Goal: Information Seeking & Learning: Learn about a topic

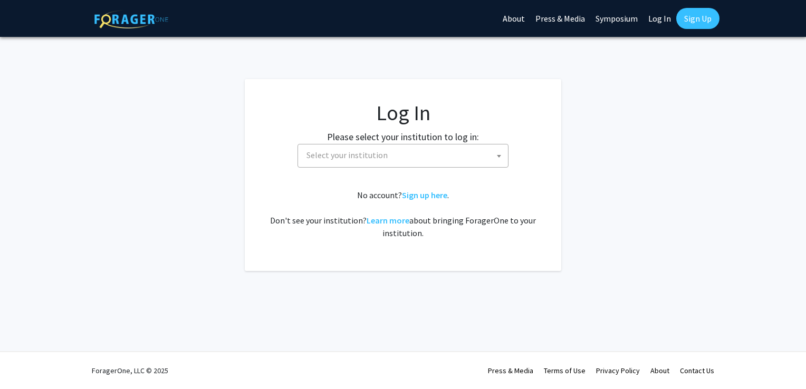
click at [392, 150] on span "Select your institution" at bounding box center [405, 156] width 206 height 22
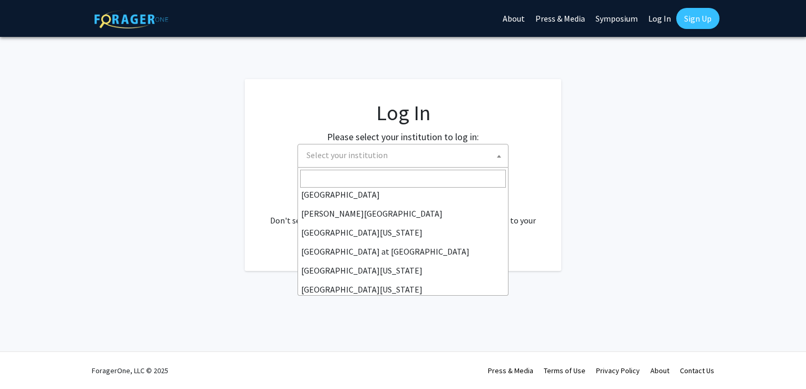
scroll to position [369, 0]
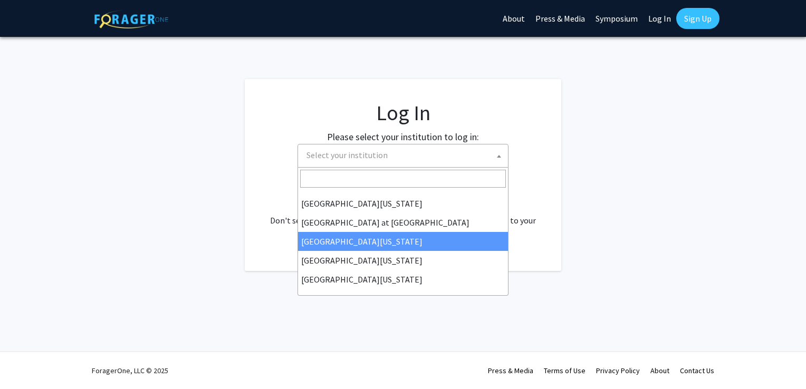
select select "13"
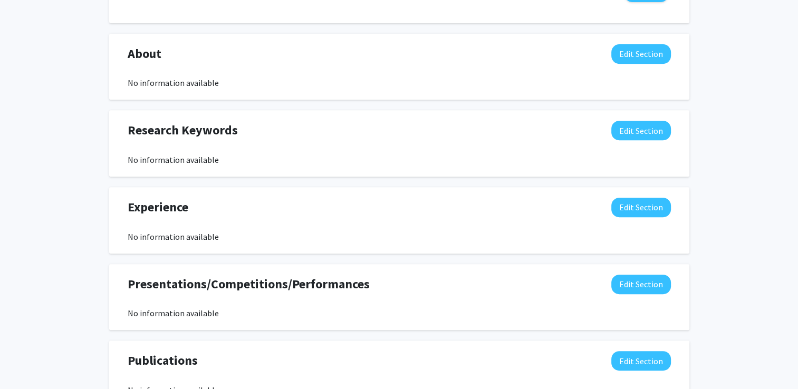
scroll to position [456, 0]
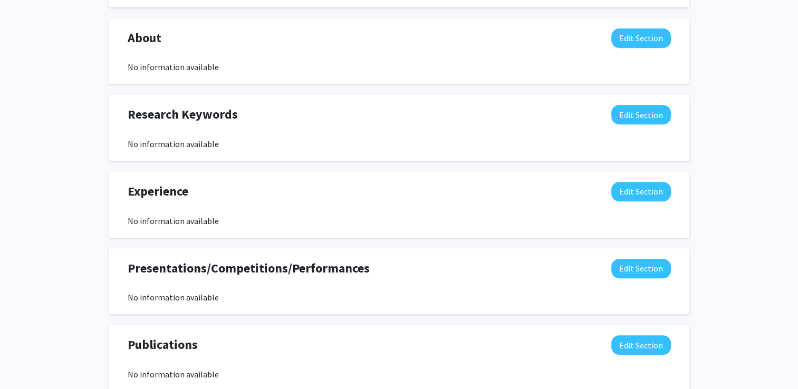
click at [173, 141] on div "No information available" at bounding box center [399, 144] width 543 height 13
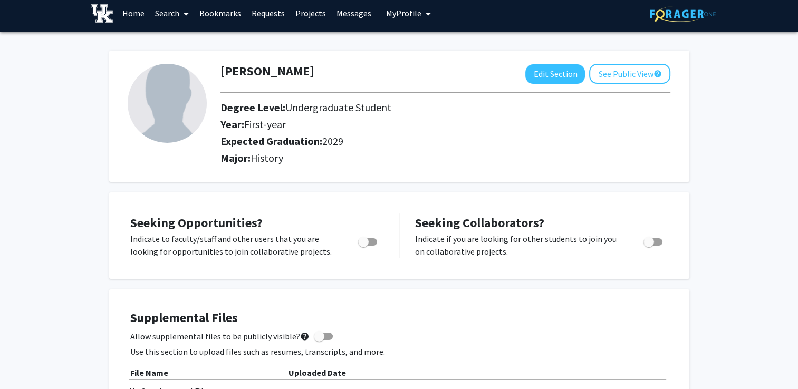
scroll to position [0, 0]
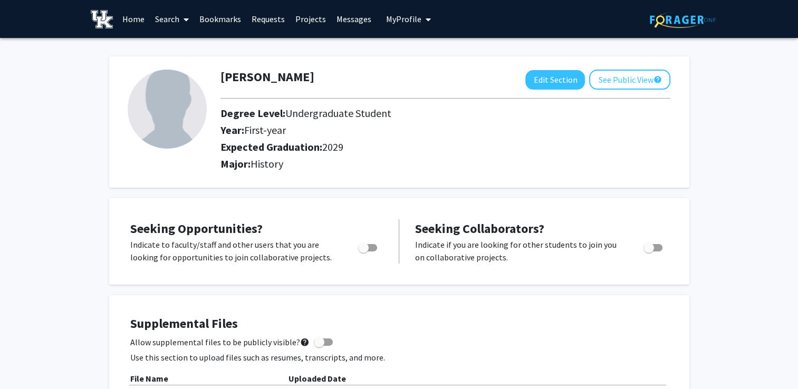
click at [158, 13] on link "Search" at bounding box center [172, 19] width 44 height 37
click at [314, 18] on link "Projects" at bounding box center [310, 19] width 41 height 37
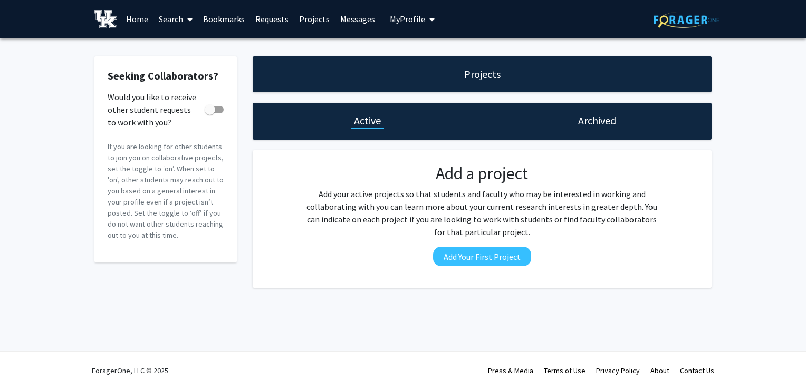
click at [414, 19] on span "My Profile" at bounding box center [407, 19] width 35 height 11
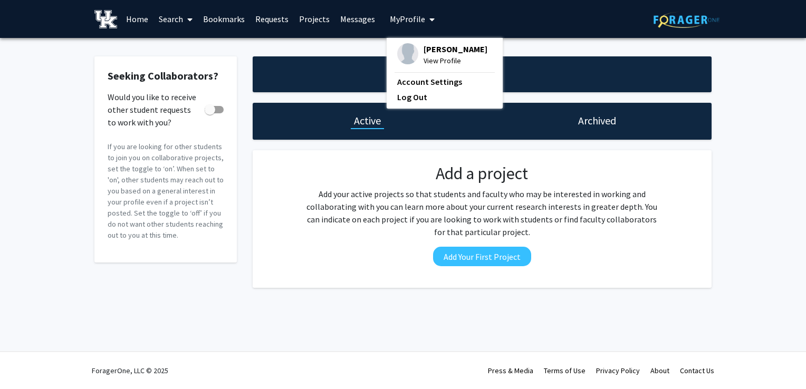
click at [414, 19] on span "My Profile" at bounding box center [407, 19] width 35 height 11
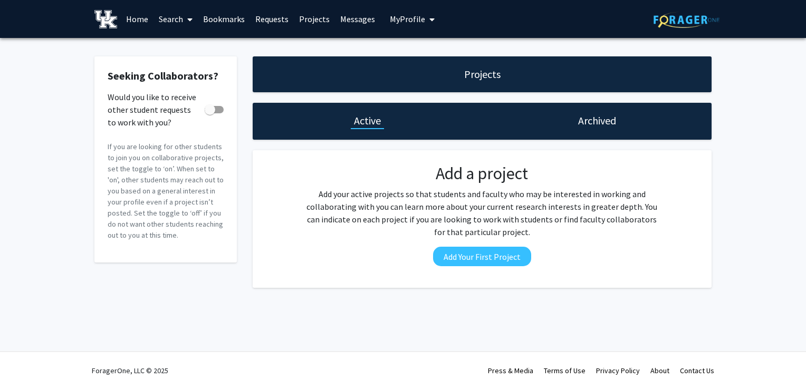
click at [160, 15] on link "Search" at bounding box center [176, 19] width 44 height 37
click at [193, 72] on span "Students" at bounding box center [186, 69] width 64 height 21
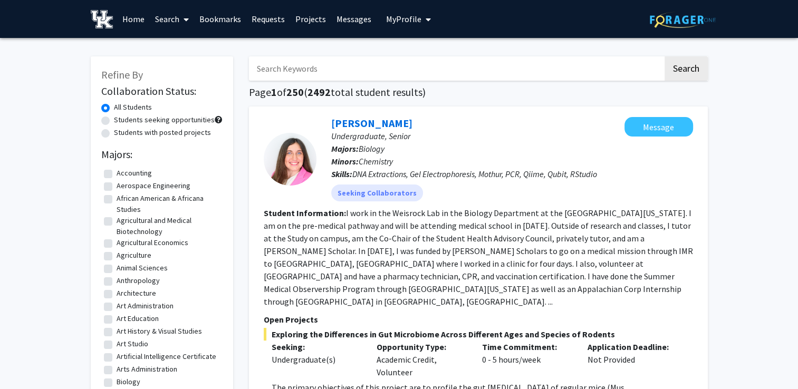
click at [178, 18] on link "Search" at bounding box center [172, 19] width 44 height 37
click at [175, 45] on span "Faculty/Staff" at bounding box center [189, 48] width 78 height 21
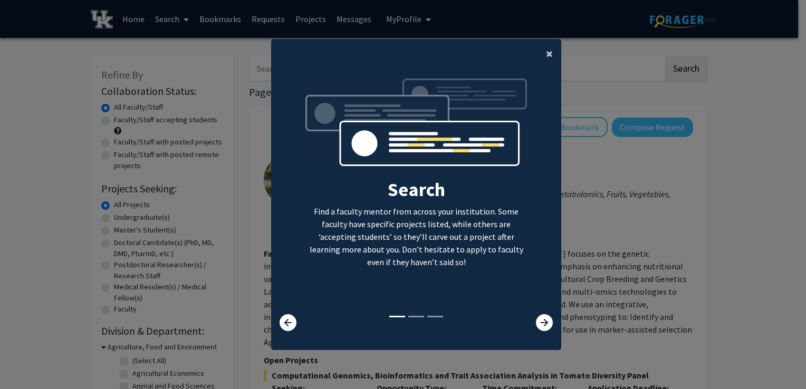
click at [546, 57] on span "×" at bounding box center [549, 53] width 7 height 16
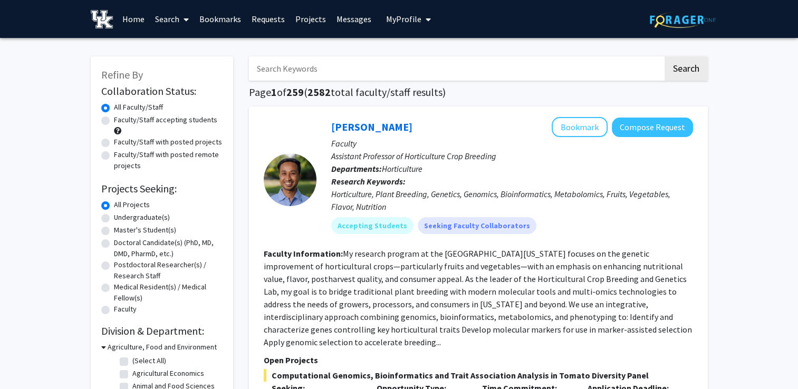
click at [114, 220] on label "Undergraduate(s)" at bounding box center [142, 217] width 56 height 11
click at [114, 219] on input "Undergraduate(s)" at bounding box center [117, 215] width 7 height 7
radio input "true"
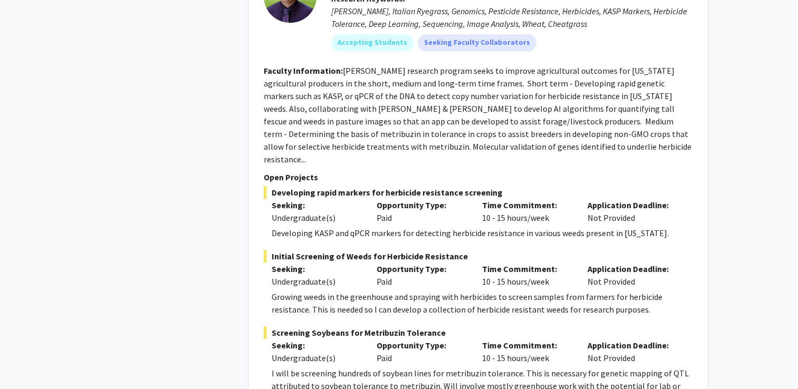
scroll to position [5401, 0]
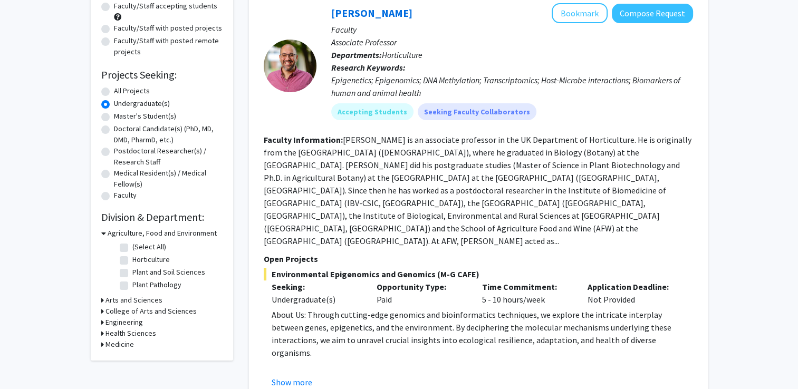
scroll to position [127, 0]
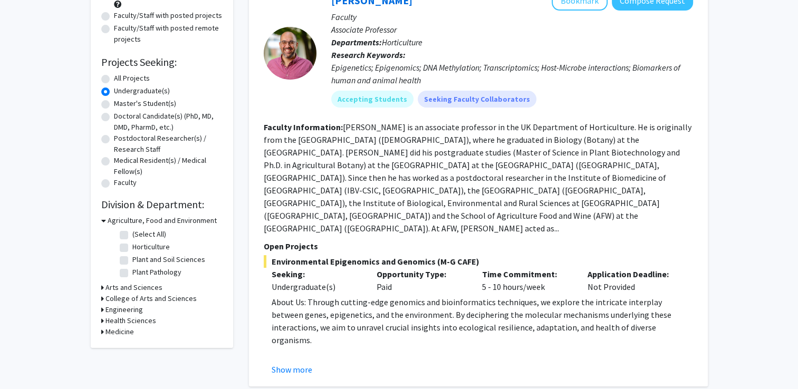
click at [102, 220] on icon at bounding box center [103, 220] width 5 height 11
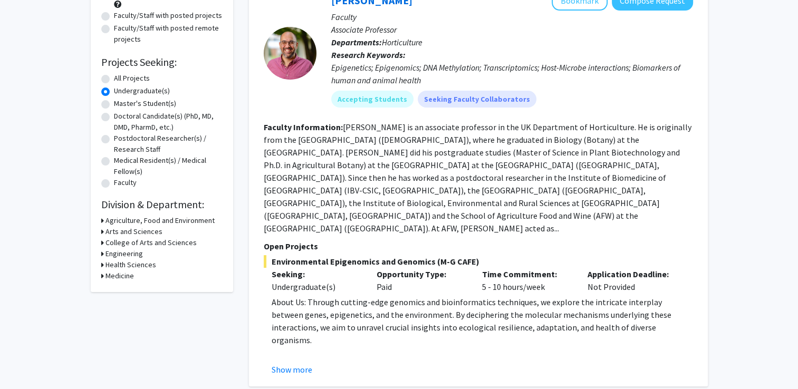
click at [114, 76] on label "All Projects" at bounding box center [132, 78] width 36 height 11
click at [114, 76] on input "All Projects" at bounding box center [117, 76] width 7 height 7
radio input "true"
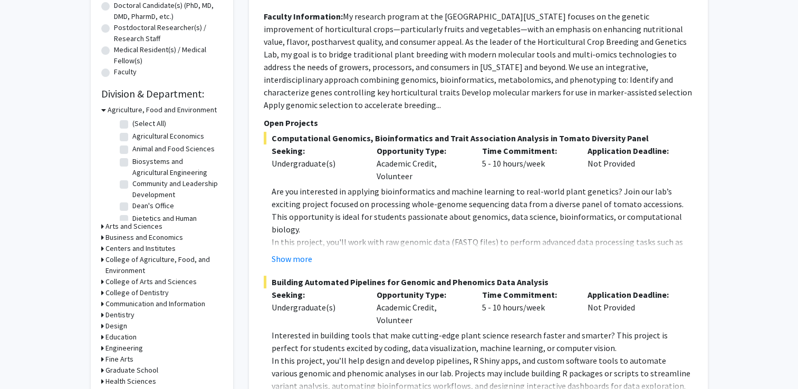
scroll to position [217, 0]
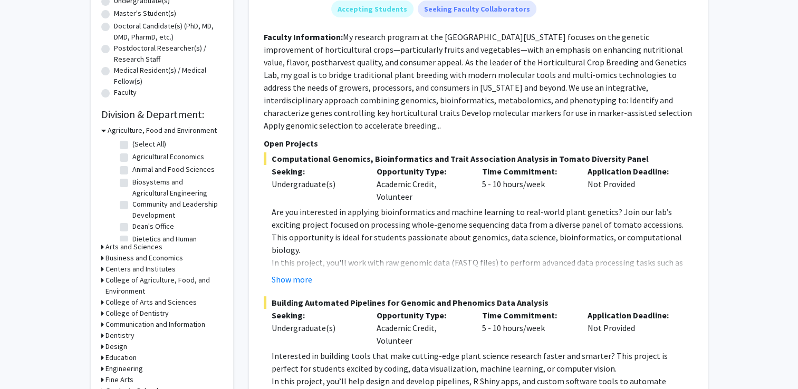
click at [101, 128] on icon at bounding box center [103, 130] width 5 height 11
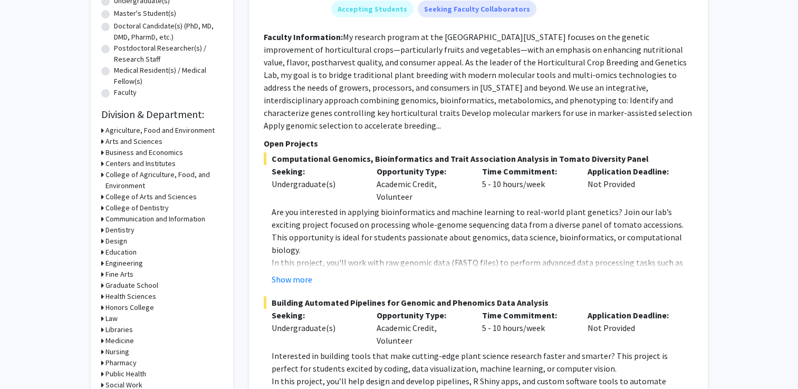
click at [102, 142] on icon at bounding box center [102, 141] width 3 height 11
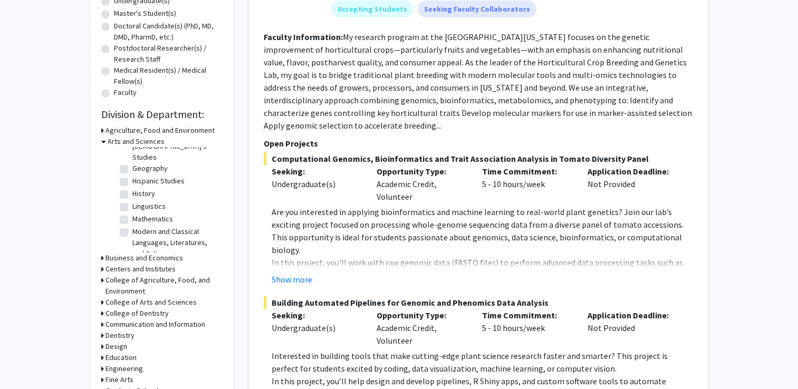
scroll to position [114, 0]
click at [132, 180] on label "History" at bounding box center [143, 185] width 23 height 11
click at [132, 180] on input "History" at bounding box center [135, 183] width 7 height 7
checkbox input "true"
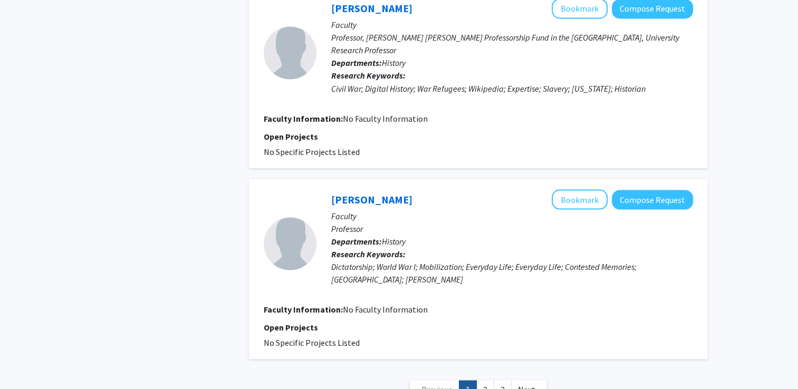
scroll to position [1919, 0]
